Goal: Navigation & Orientation: Go to known website

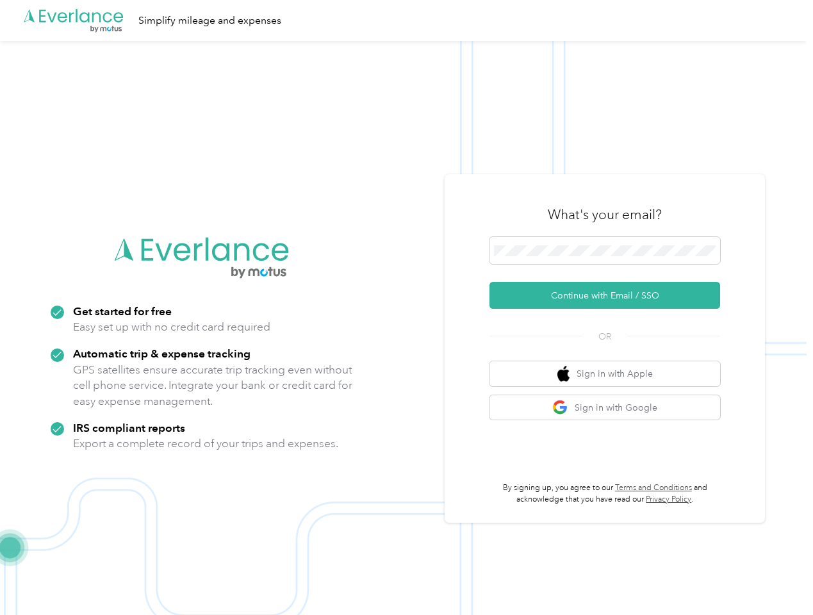
click at [406, 307] on img at bounding box center [403, 348] width 806 height 615
click at [406, 20] on div ".cls-1 { fill: #00adee; } .cls-2 { fill: #fff; } .cls-3 { fill: #707372; } .cls…" at bounding box center [403, 20] width 806 height 41
click at [610, 295] on button "Continue with Email / SSO" at bounding box center [604, 295] width 231 height 27
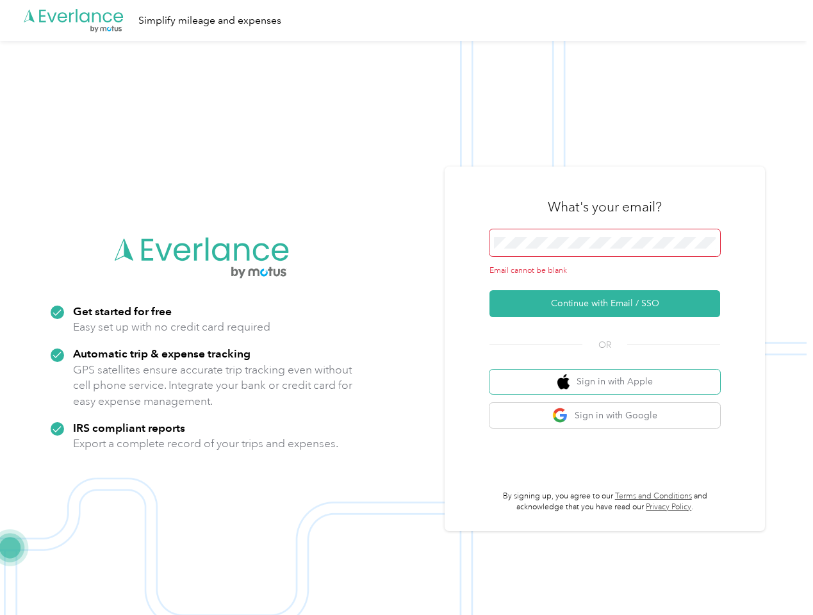
click at [610, 373] on button "Sign in with Apple" at bounding box center [604, 382] width 231 height 25
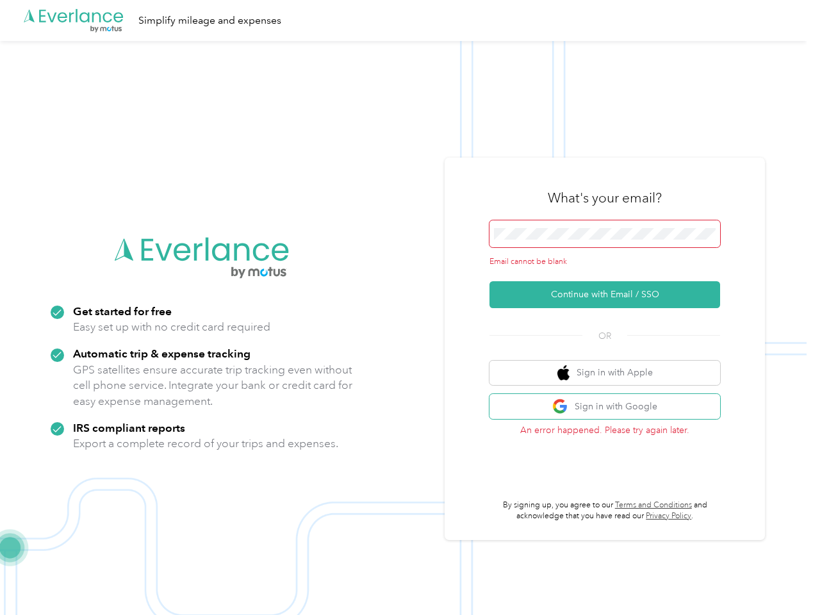
click at [610, 407] on button "Sign in with Google" at bounding box center [604, 406] width 231 height 25
